Goal: Find specific page/section: Find specific page/section

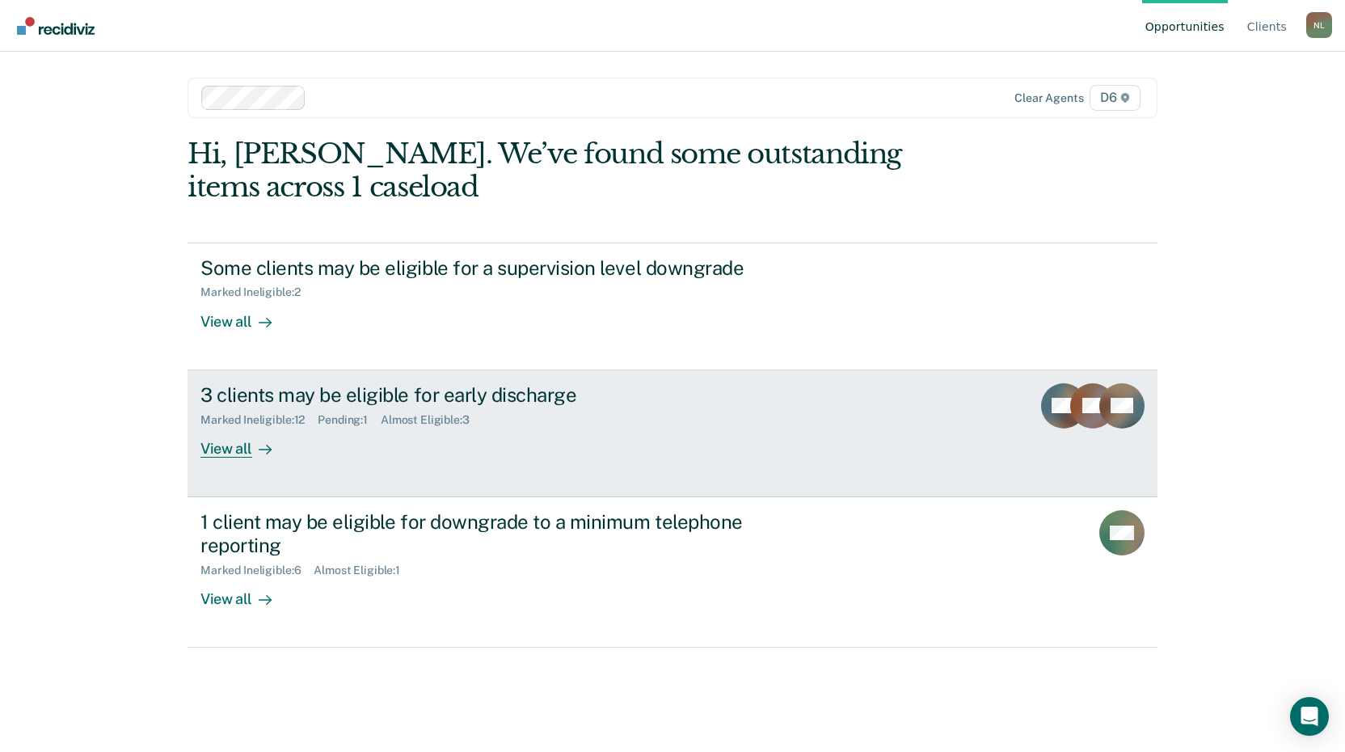
click at [226, 449] on div "View all" at bounding box center [245, 442] width 91 height 32
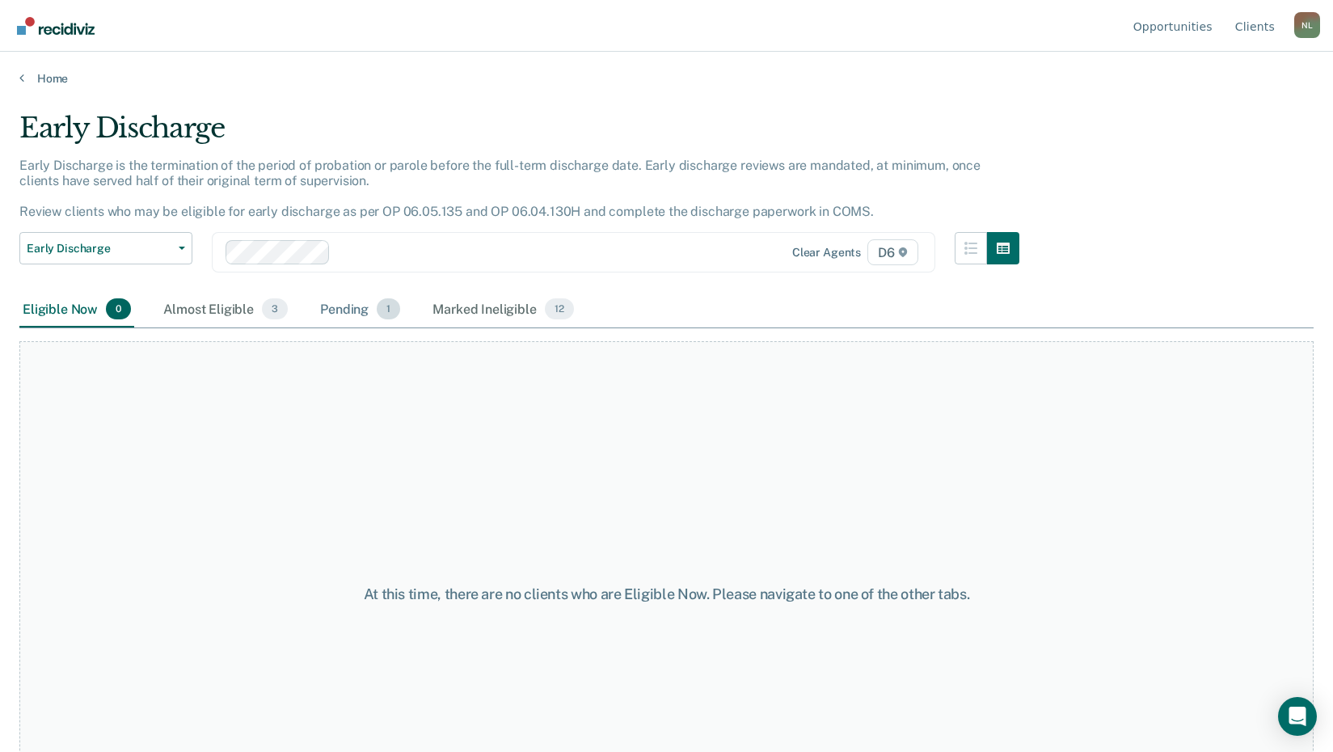
click at [339, 314] on div "Pending 1" at bounding box center [360, 310] width 86 height 36
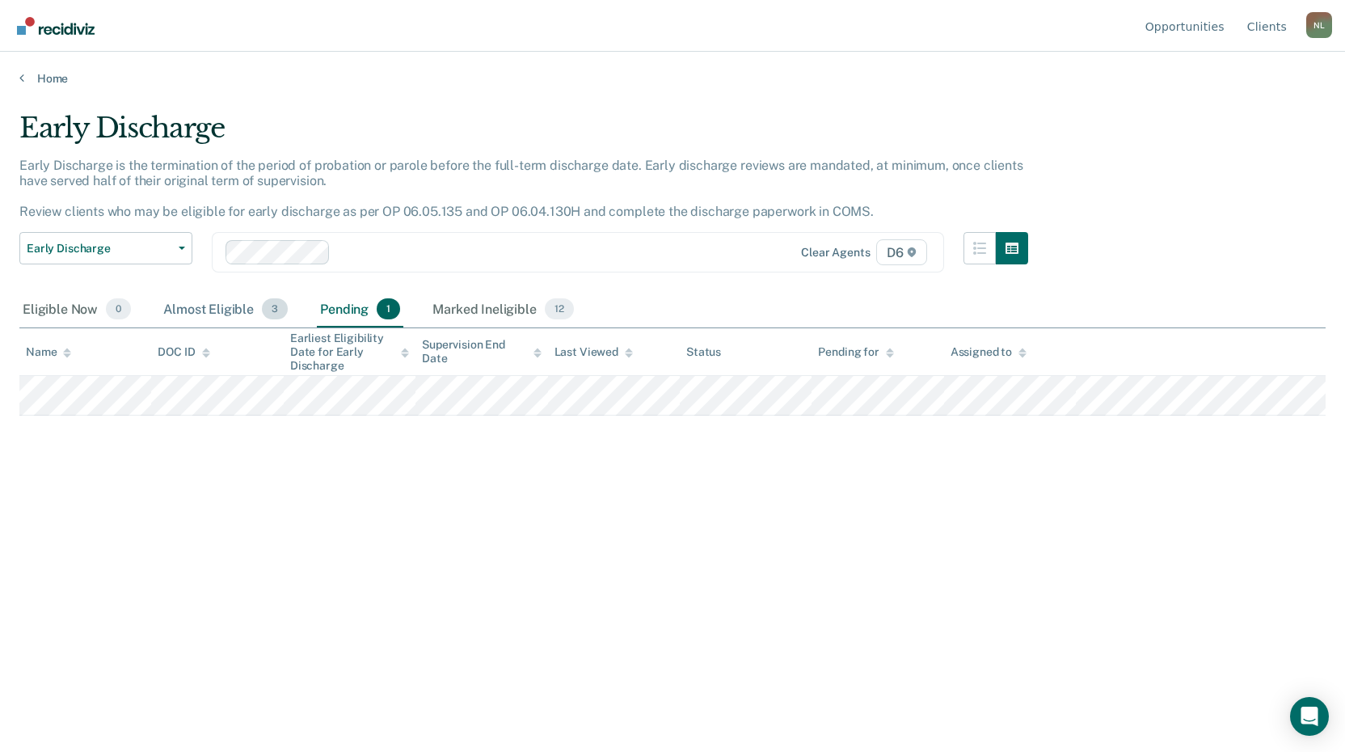
click at [200, 319] on div "Almost Eligible 3" at bounding box center [225, 310] width 131 height 36
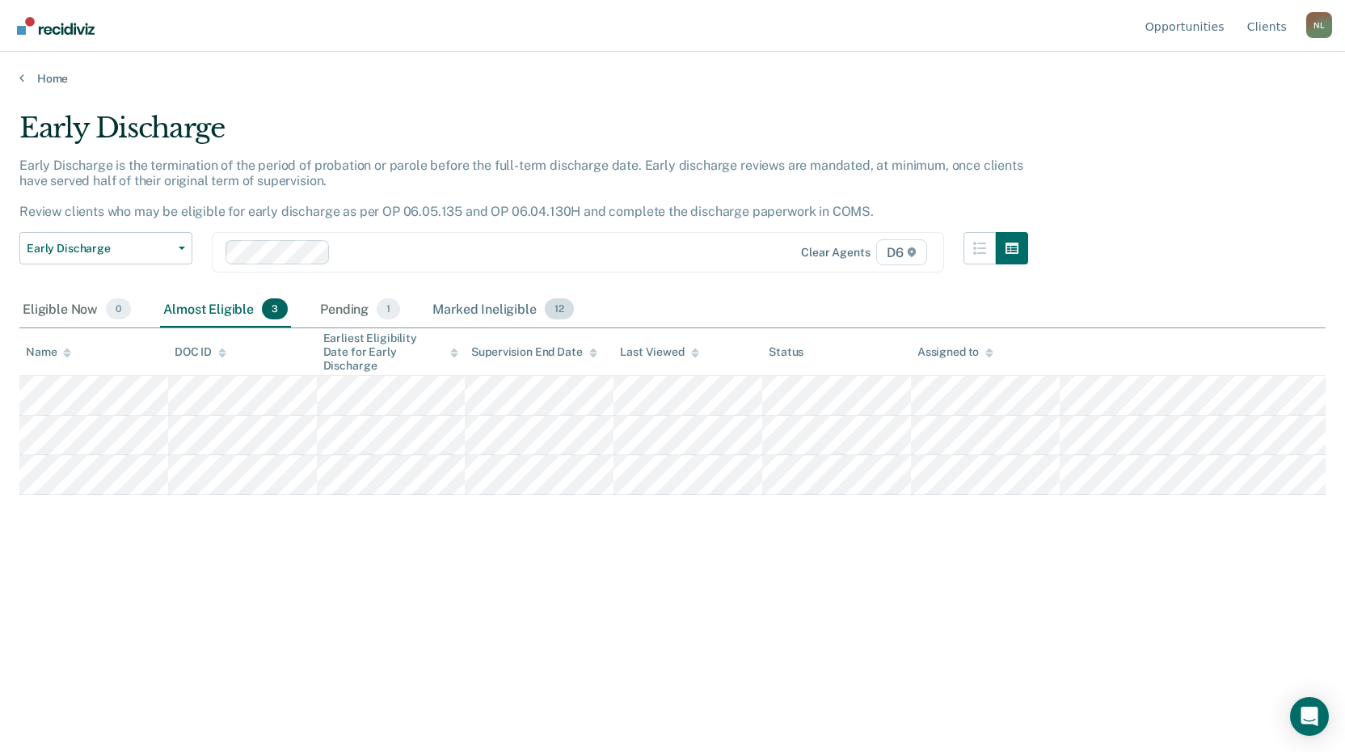
click at [434, 309] on div "Marked Ineligible 12" at bounding box center [502, 310] width 147 height 36
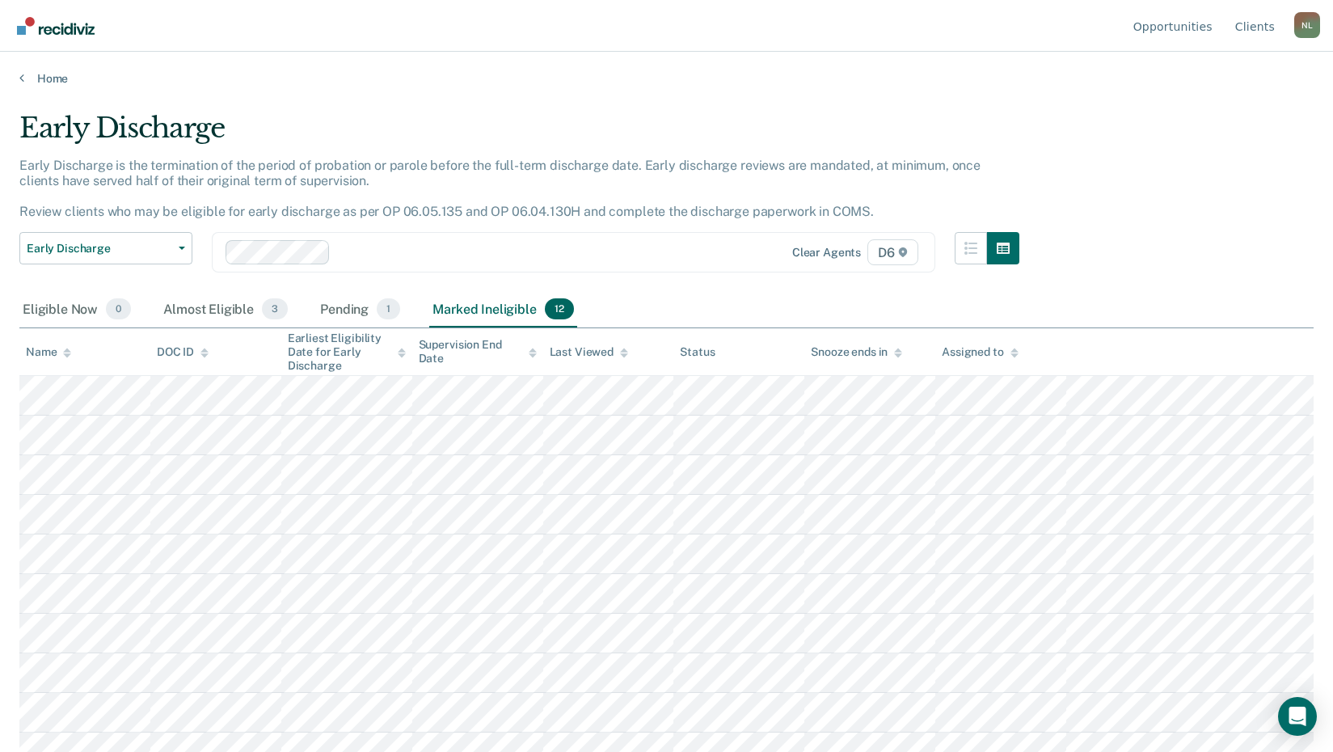
click at [563, 114] on div "Early Discharge" at bounding box center [519, 135] width 1000 height 46
click at [100, 255] on span "Early Discharge" at bounding box center [99, 249] width 145 height 14
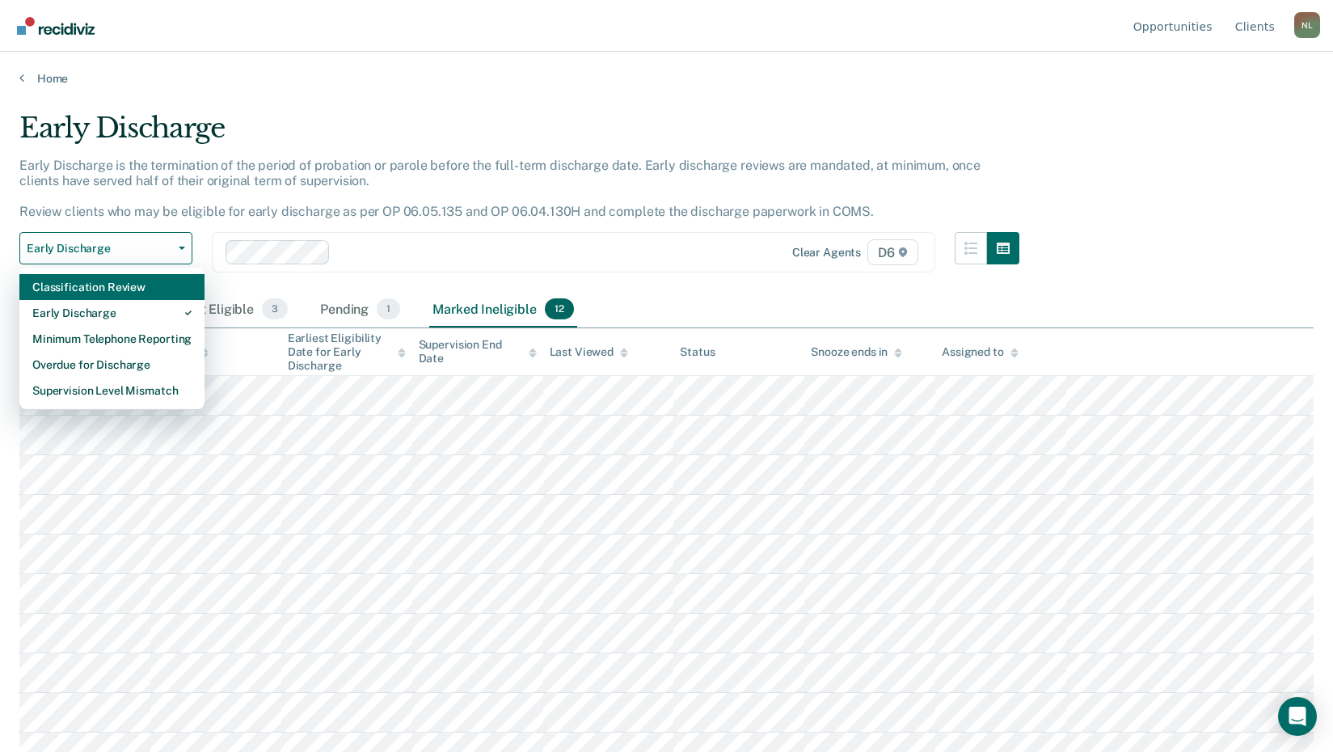
click at [105, 289] on div "Classification Review" at bounding box center [111, 287] width 159 height 26
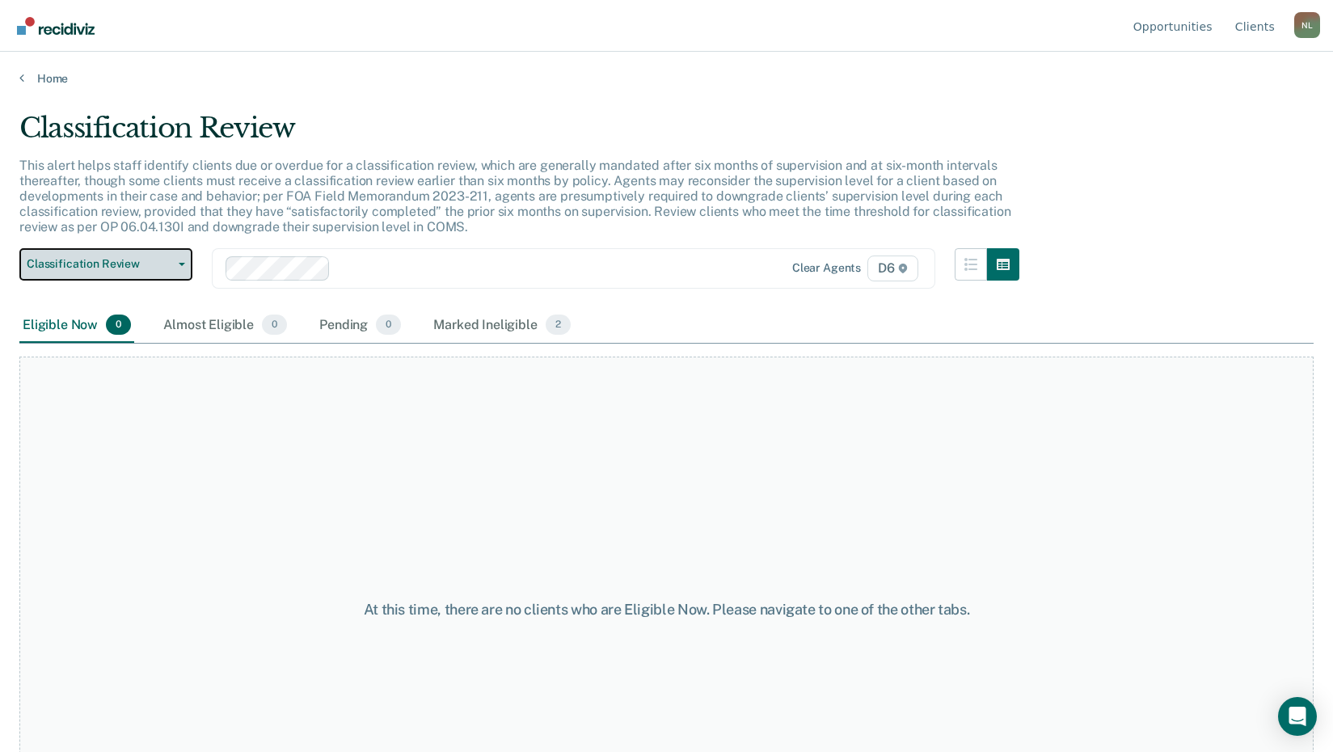
click at [112, 265] on span "Classification Review" at bounding box center [99, 264] width 145 height 14
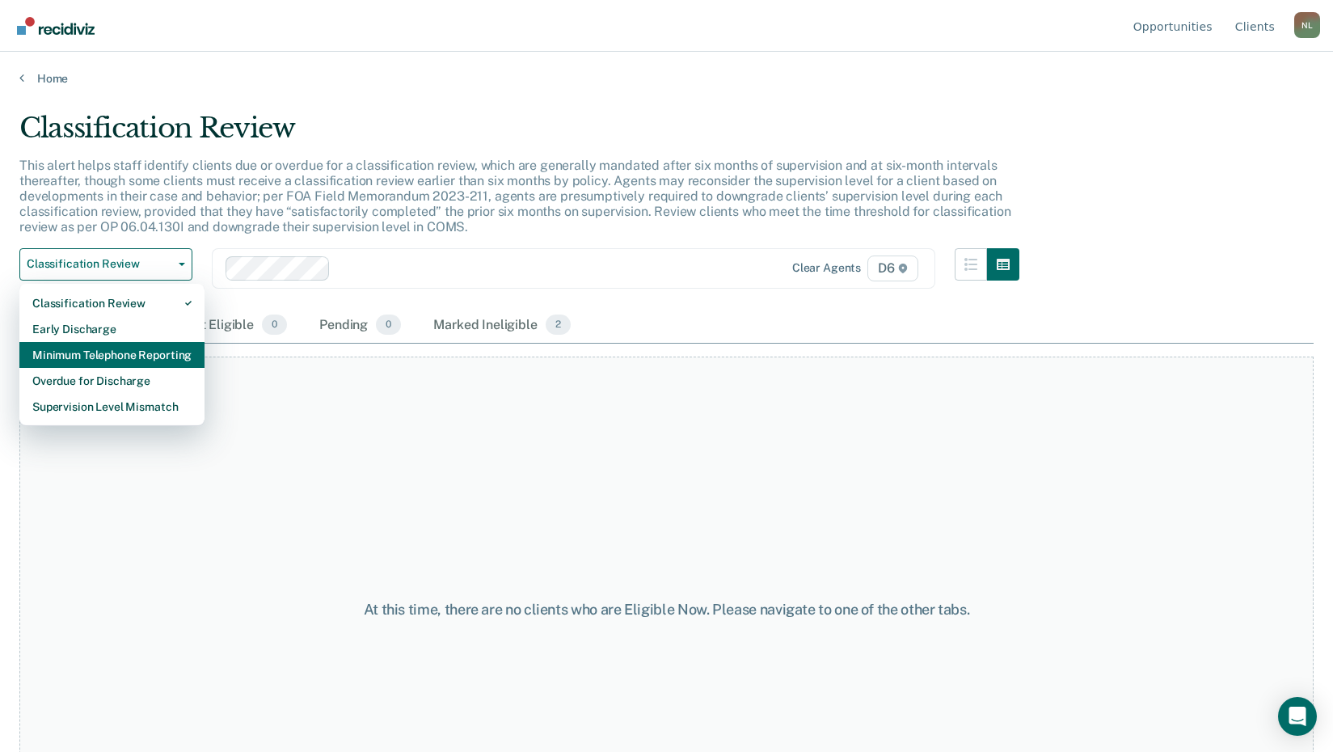
click at [93, 360] on div "Minimum Telephone Reporting" at bounding box center [111, 355] width 159 height 26
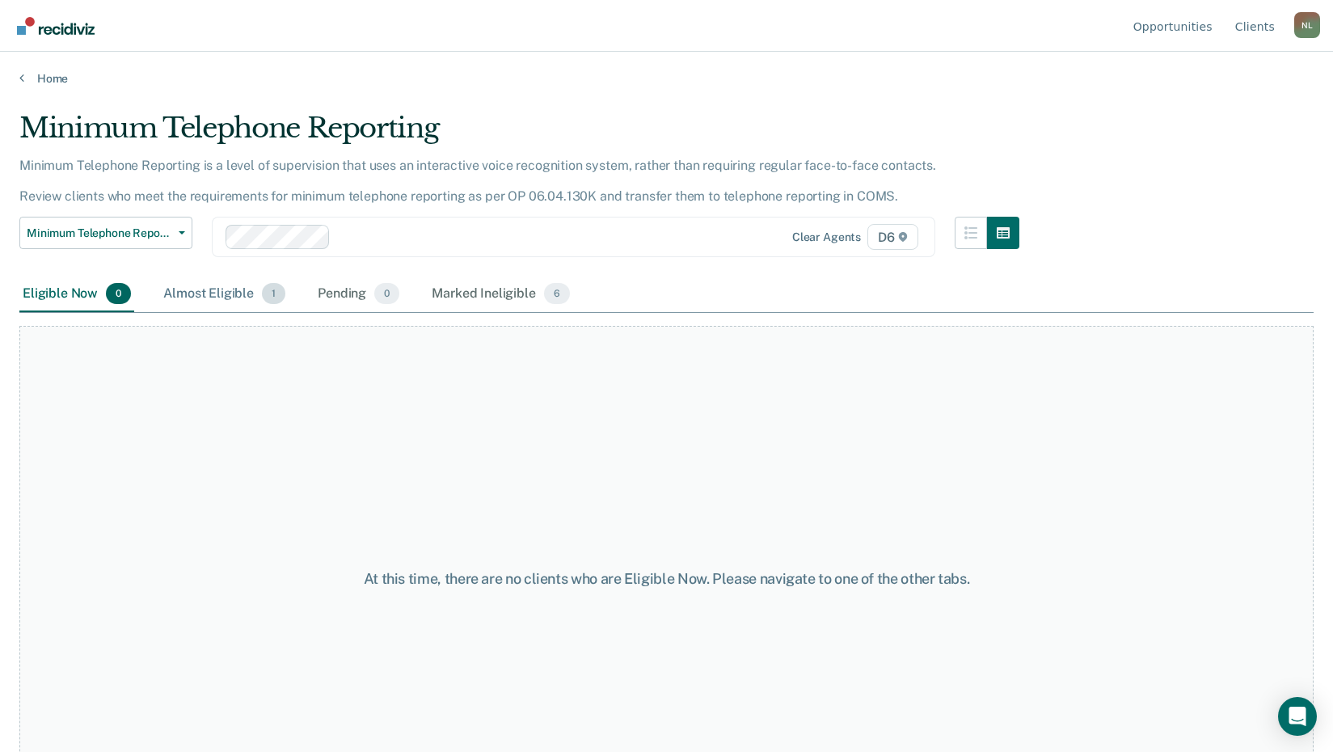
click at [214, 293] on div "Almost Eligible 1" at bounding box center [224, 294] width 129 height 36
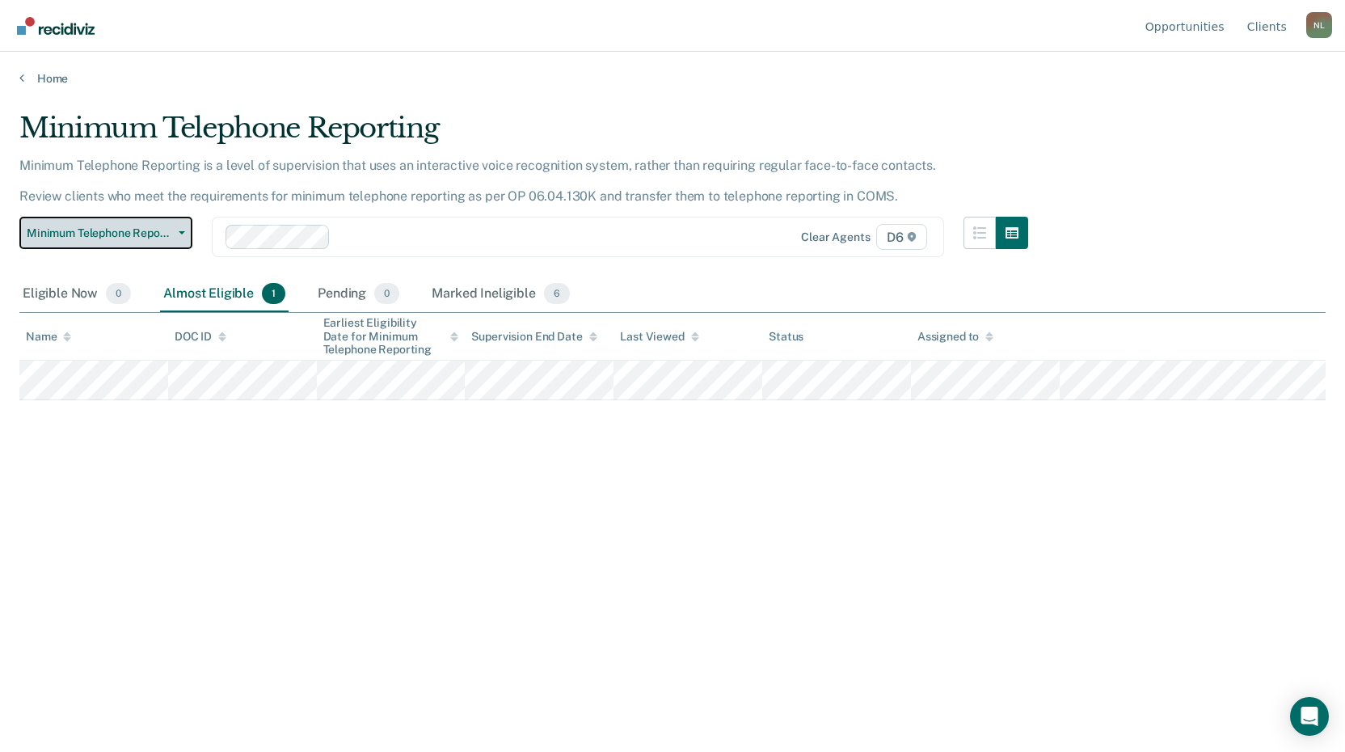
click at [122, 226] on span "Minimum Telephone Reporting" at bounding box center [99, 233] width 145 height 14
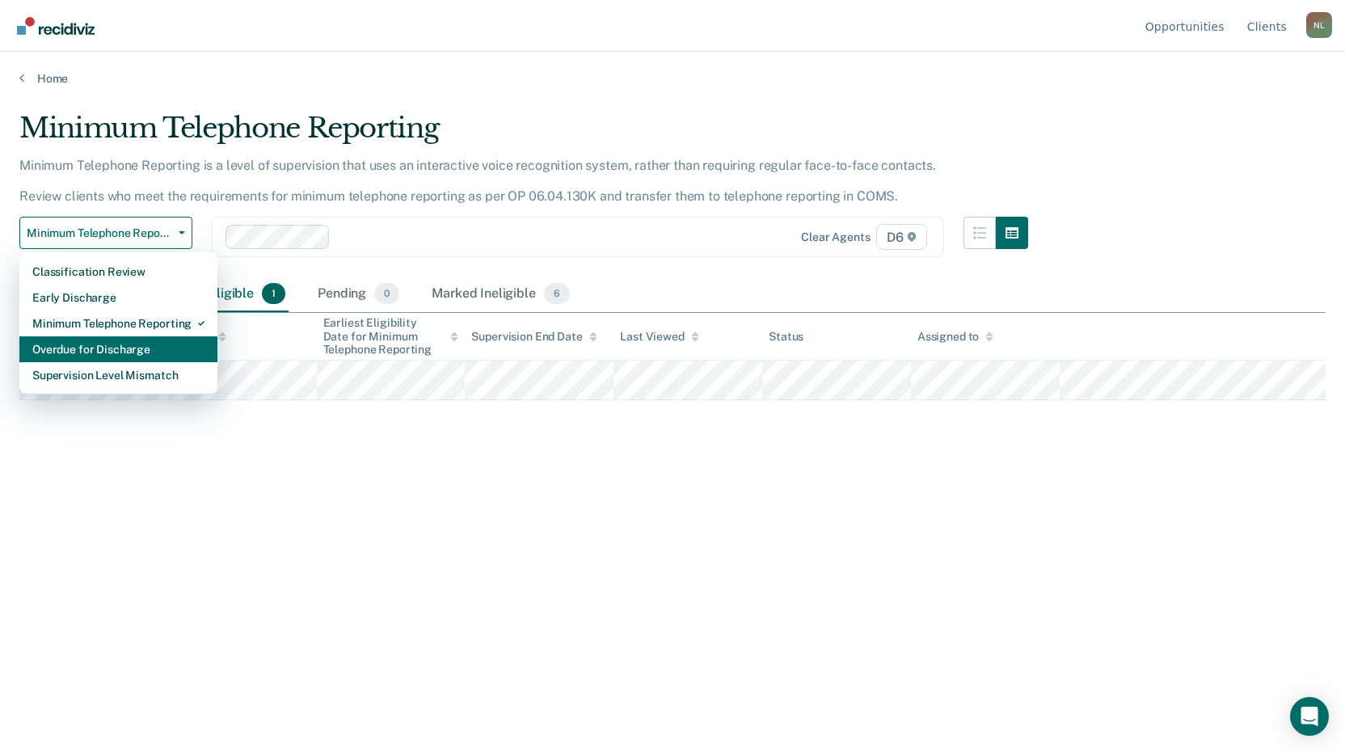
click at [104, 344] on div "Overdue for Discharge" at bounding box center [118, 349] width 172 height 26
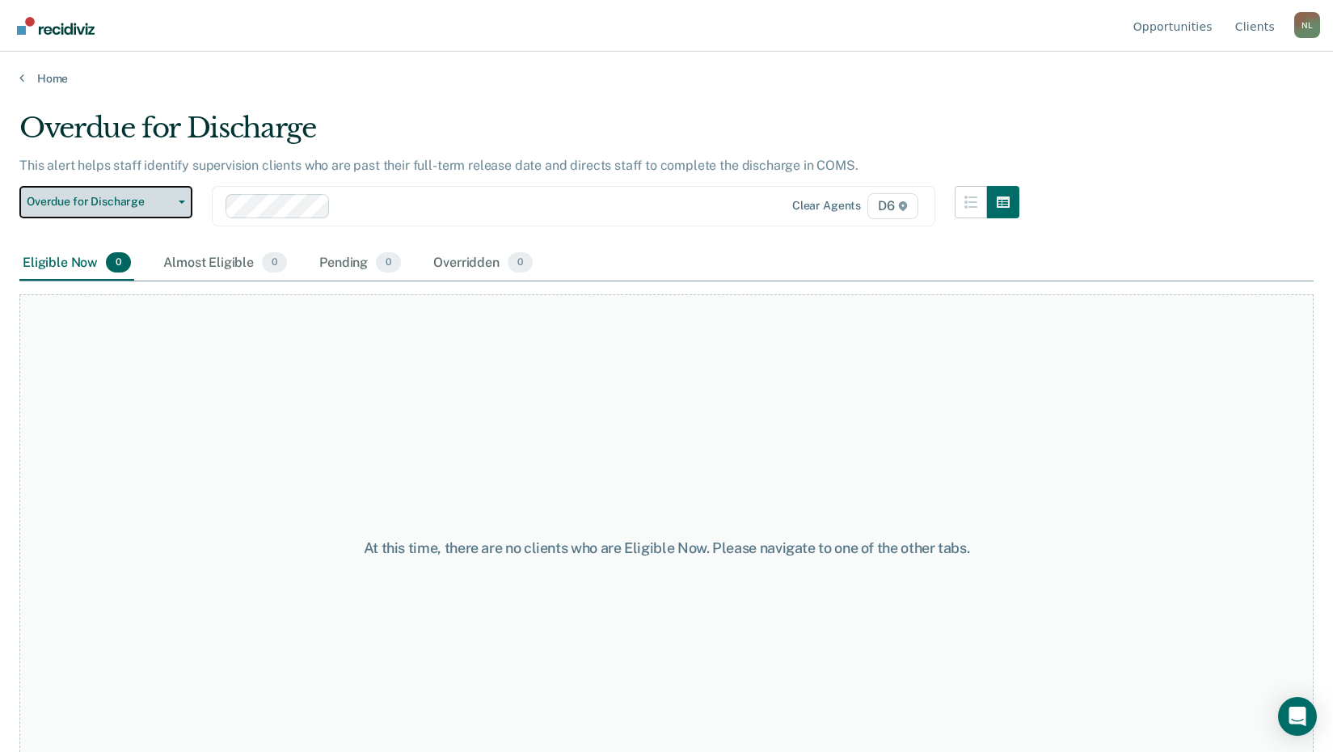
click at [136, 211] on button "Overdue for Discharge" at bounding box center [105, 202] width 173 height 32
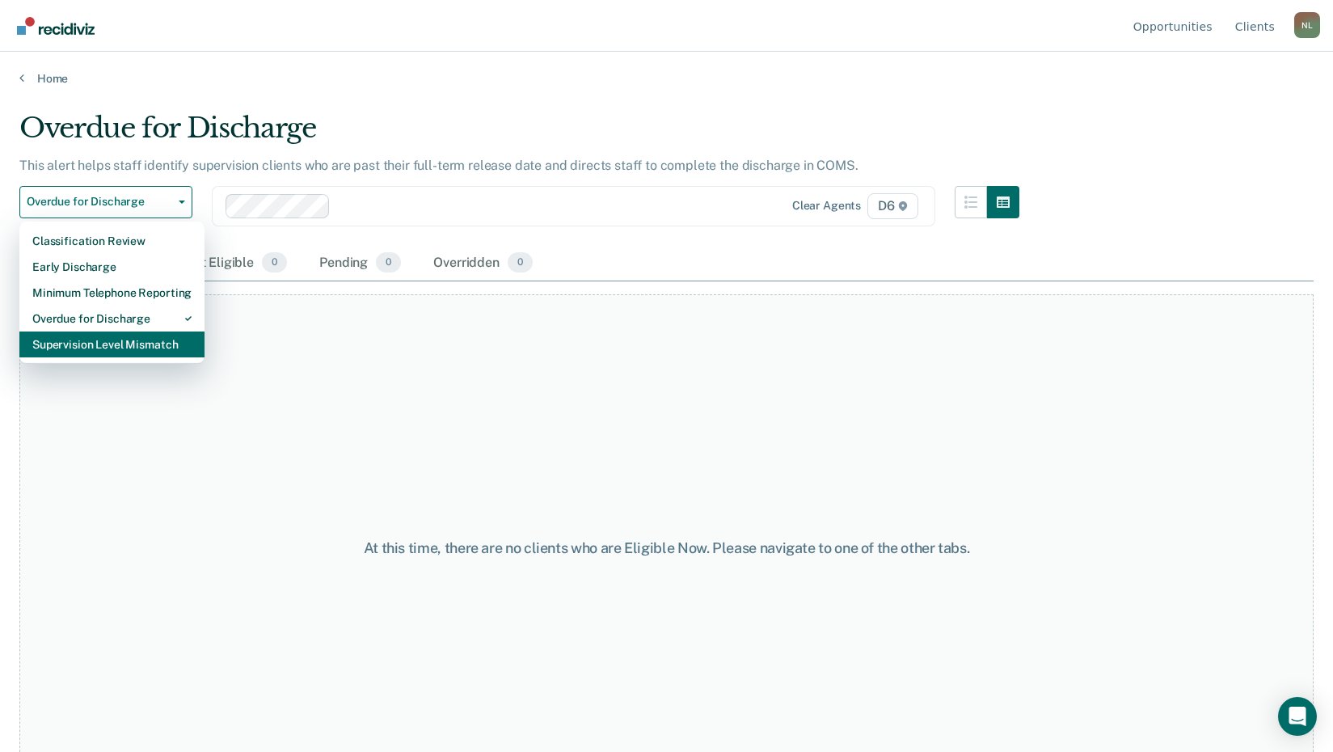
click at [120, 339] on div "Supervision Level Mismatch" at bounding box center [111, 344] width 159 height 26
